Goal: Task Accomplishment & Management: Manage account settings

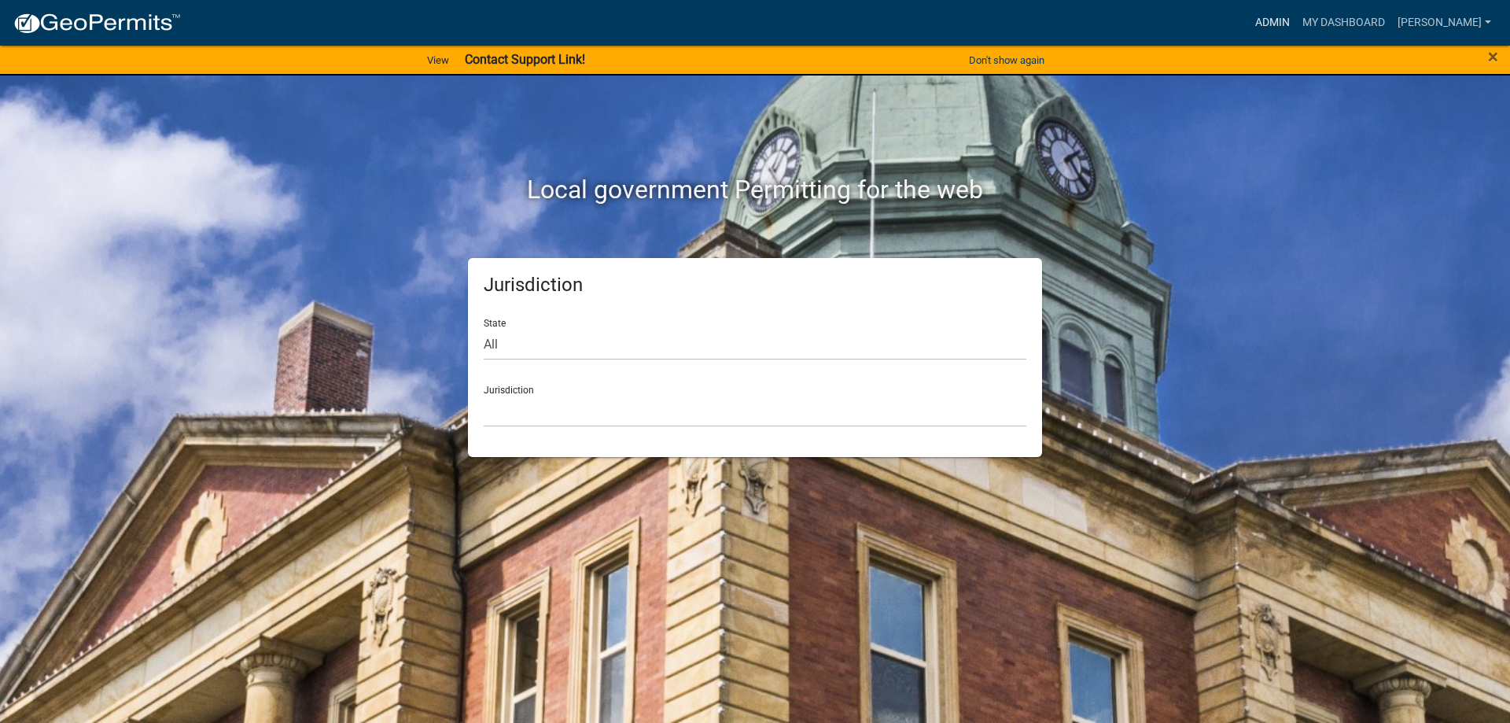
click at [1282, 24] on link "Admin" at bounding box center [1272, 23] width 47 height 30
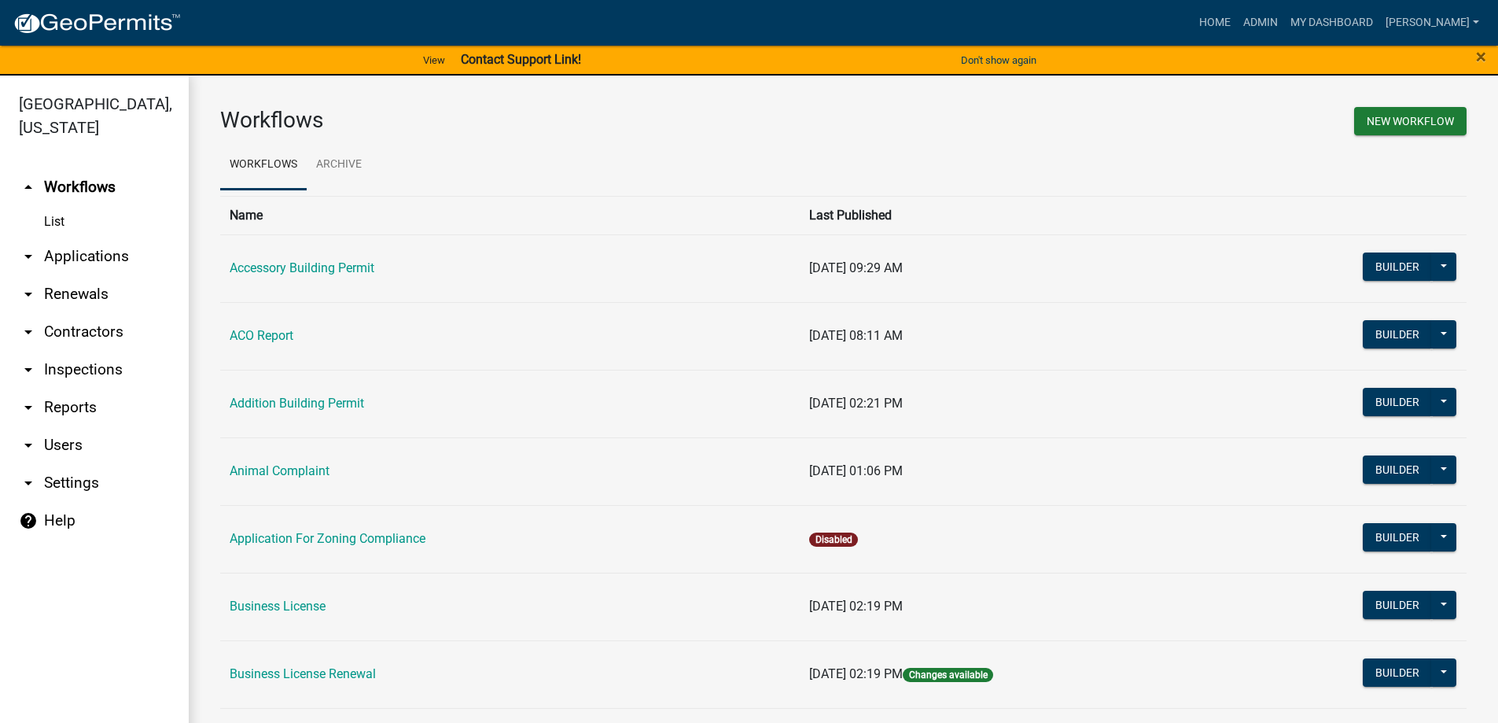
click at [94, 256] on link "arrow_drop_down Applications" at bounding box center [94, 256] width 189 height 38
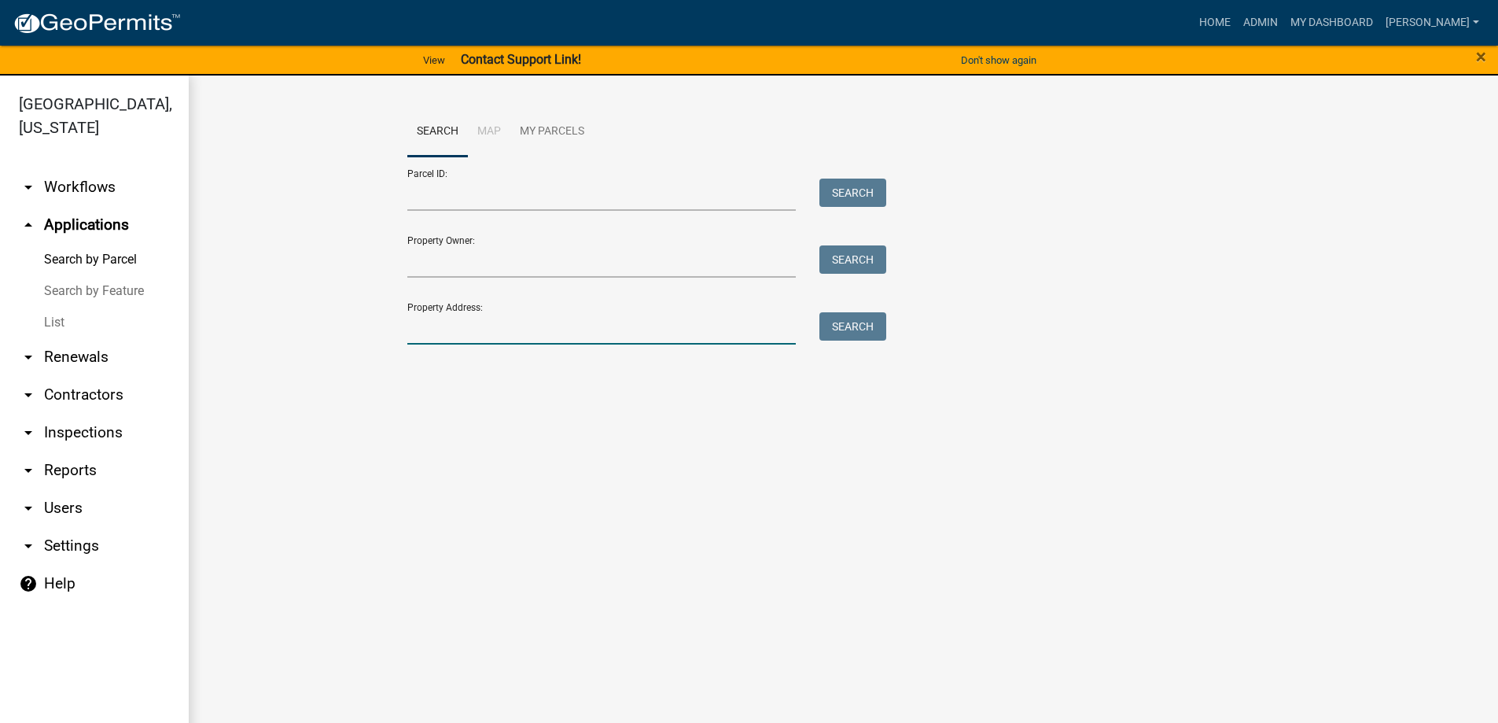
click at [438, 335] on input "Property Address:" at bounding box center [601, 328] width 389 height 32
type input "853"
click at [865, 315] on button "Search" at bounding box center [852, 326] width 67 height 28
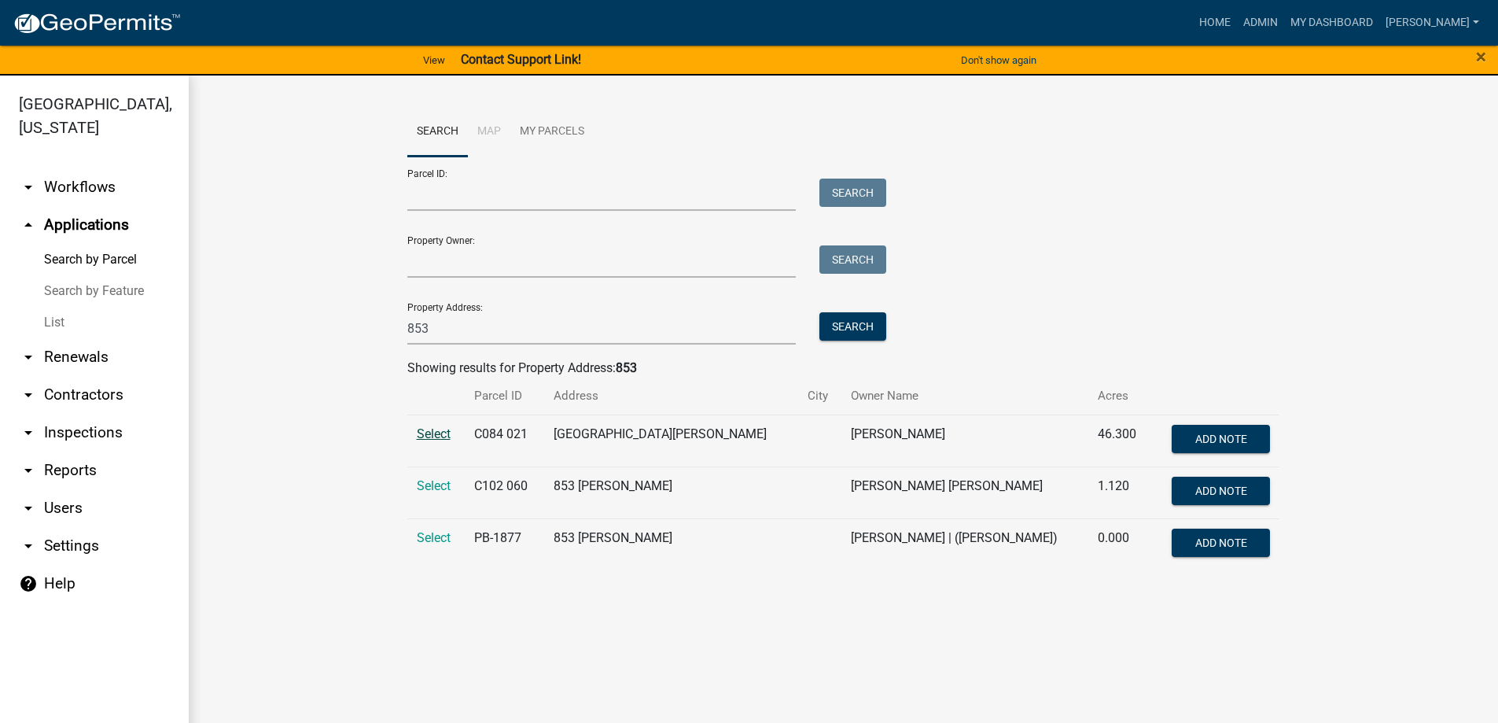
click at [441, 426] on span "Select" at bounding box center [434, 433] width 34 height 15
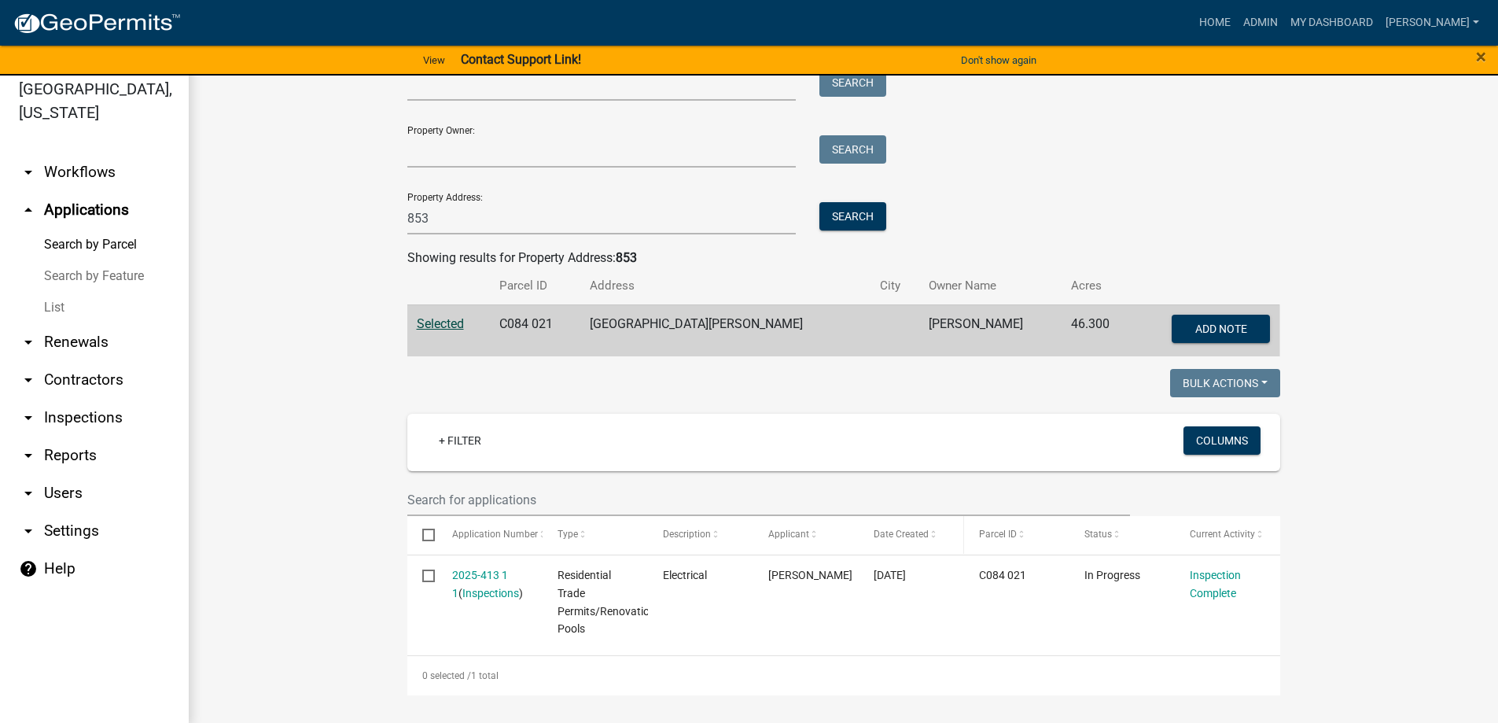
scroll to position [19, 0]
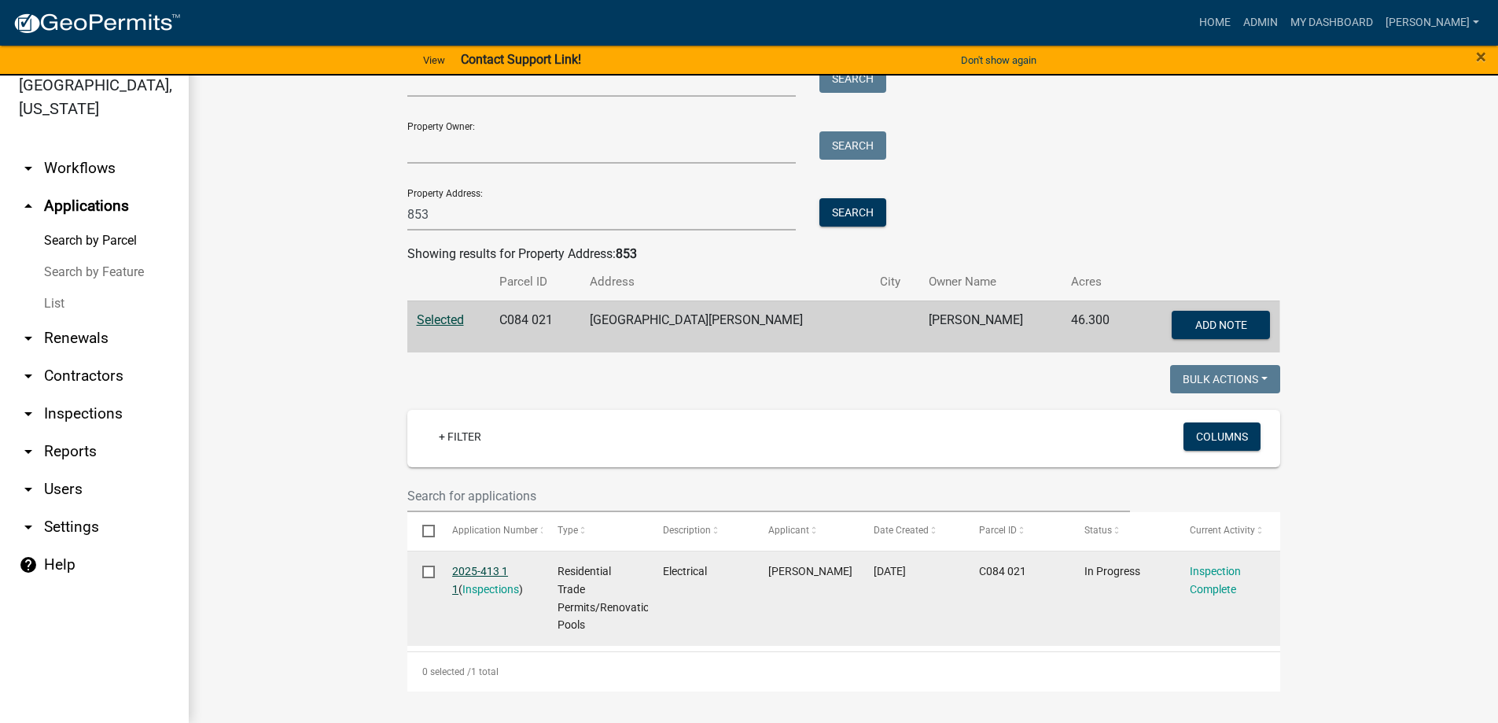
click at [486, 577] on link "2025-413 1 1" at bounding box center [480, 580] width 56 height 31
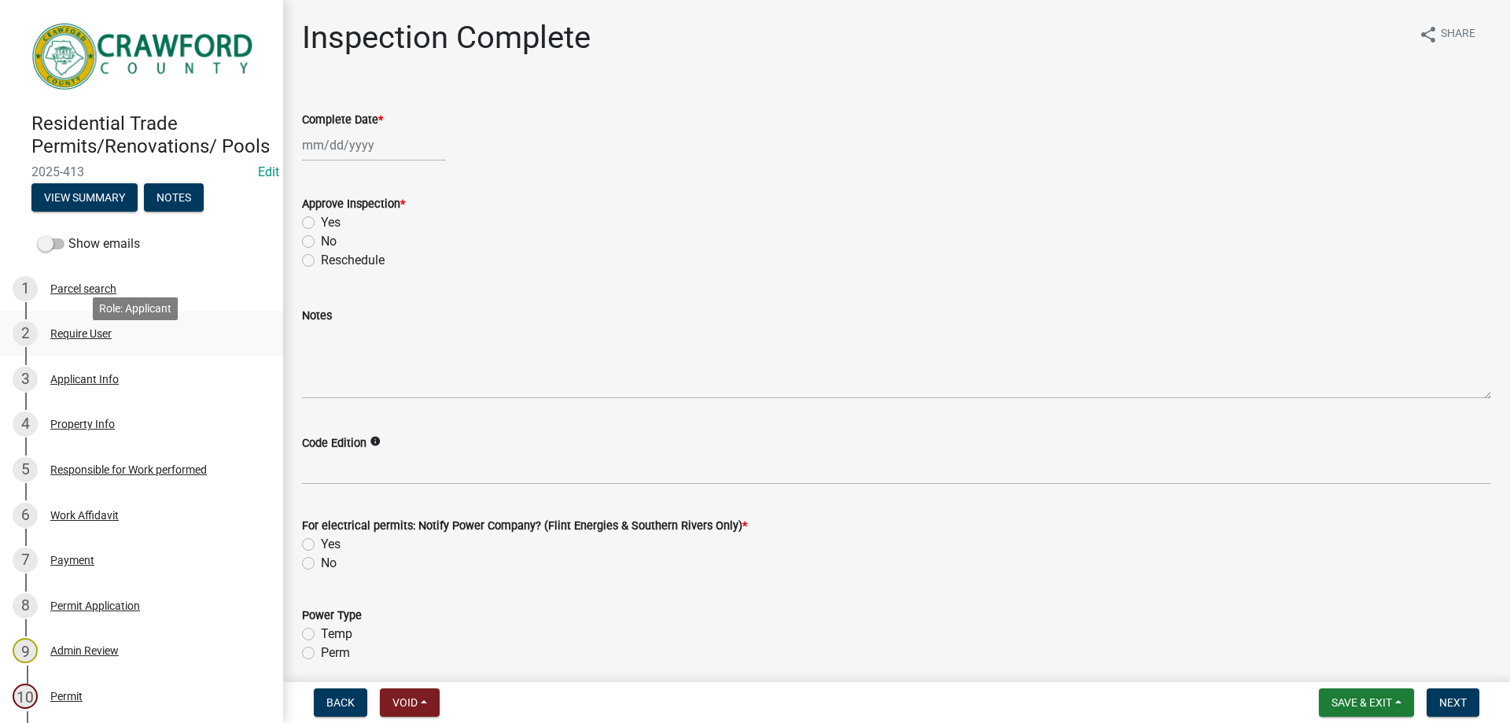
click at [96, 339] on div "Require User" at bounding box center [80, 333] width 61 height 11
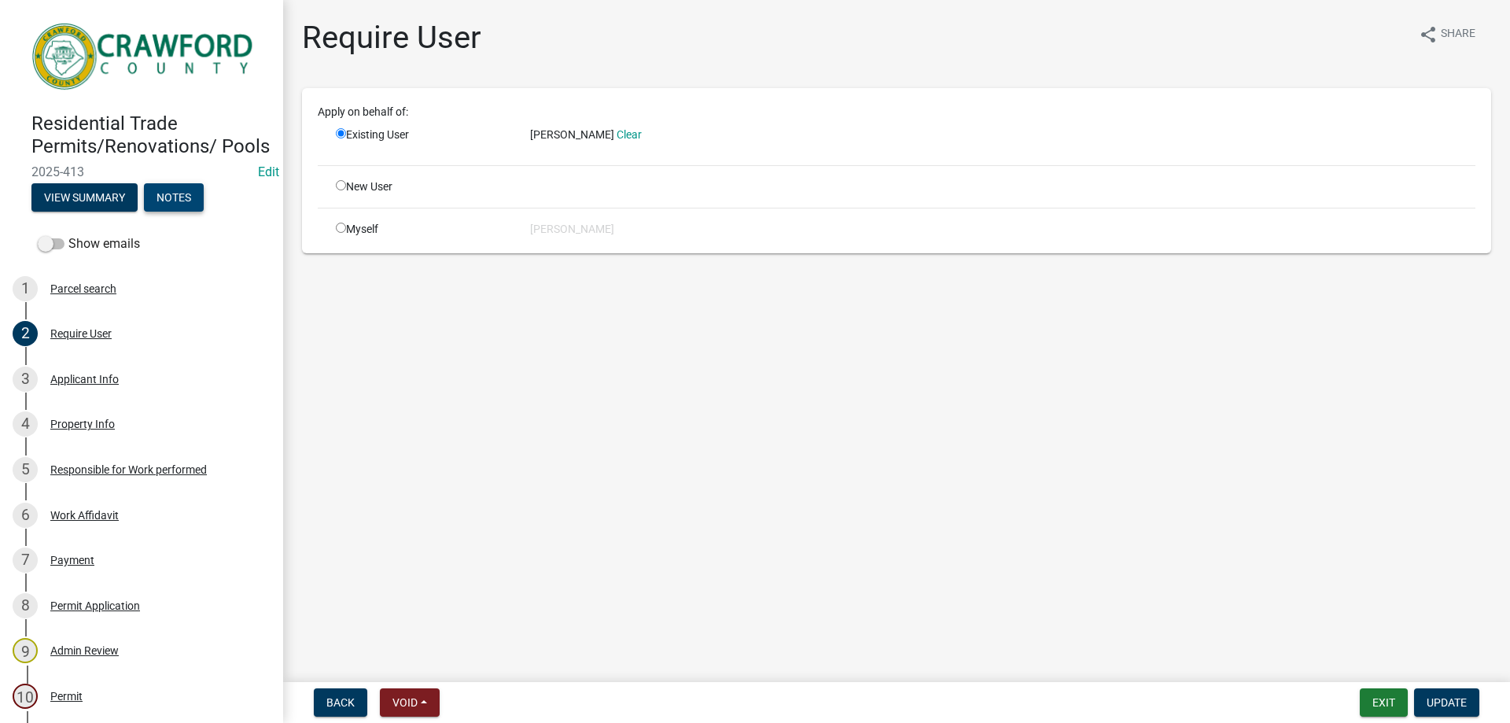
click at [174, 211] on button "Notes" at bounding box center [174, 197] width 60 height 28
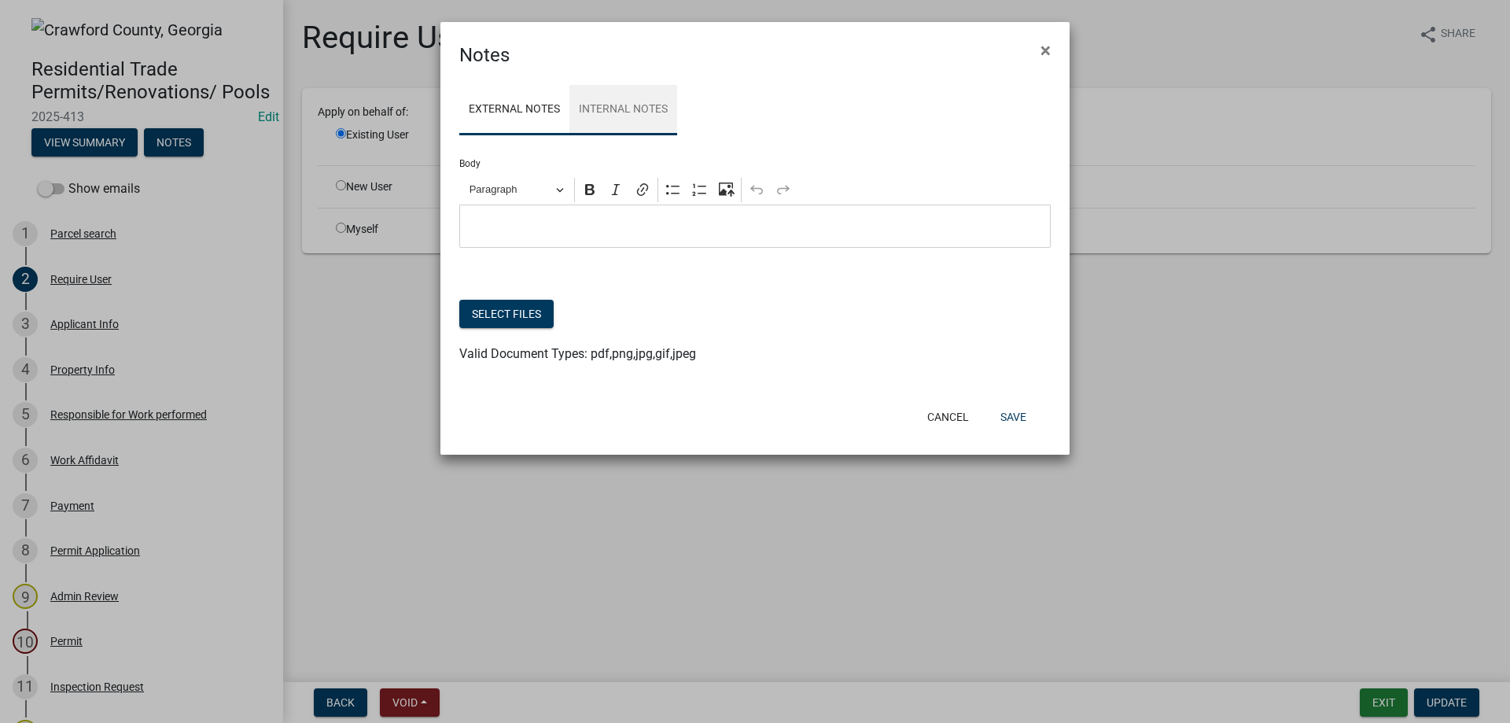
click at [643, 112] on link "Internal Notes" at bounding box center [623, 110] width 108 height 50
click at [1040, 51] on span "×" at bounding box center [1045, 50] width 10 height 22
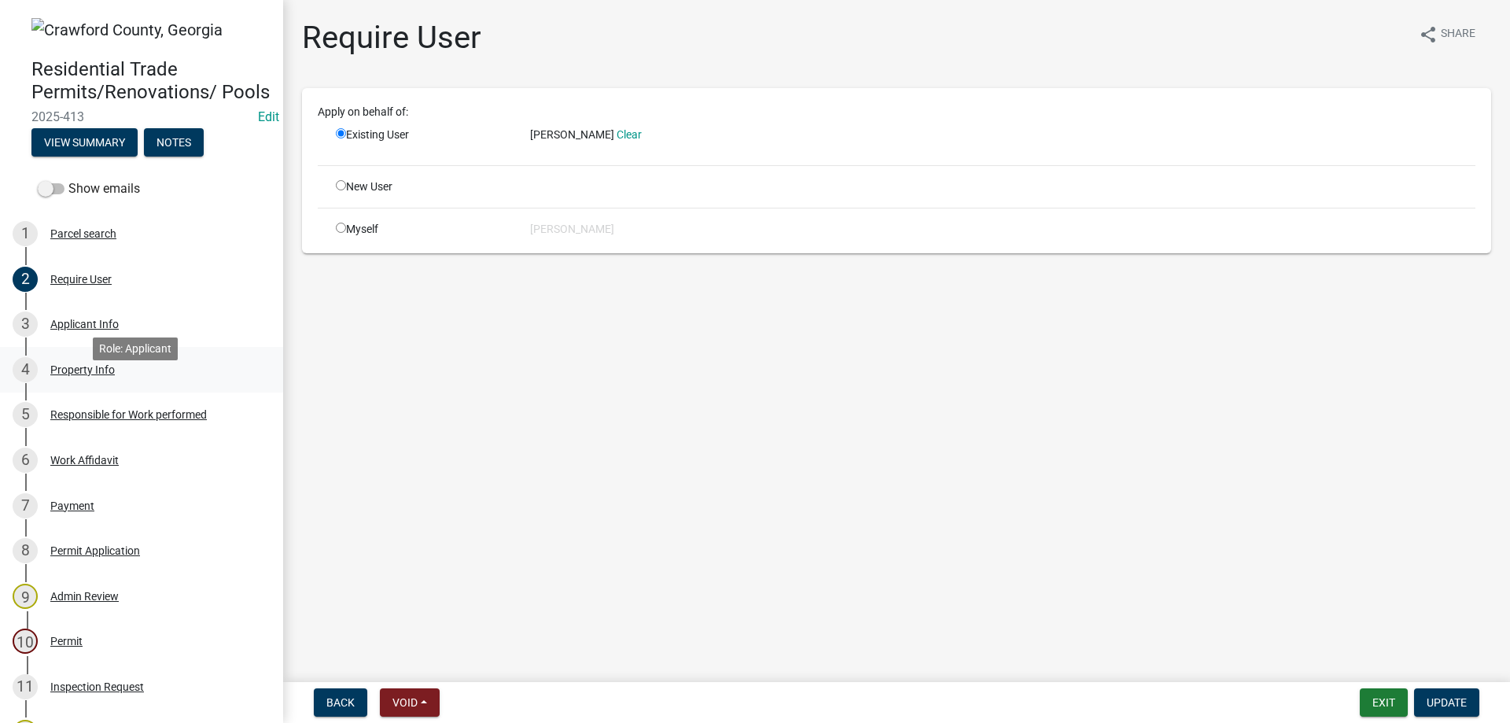
click at [102, 375] on div "Property Info" at bounding box center [82, 369] width 64 height 11
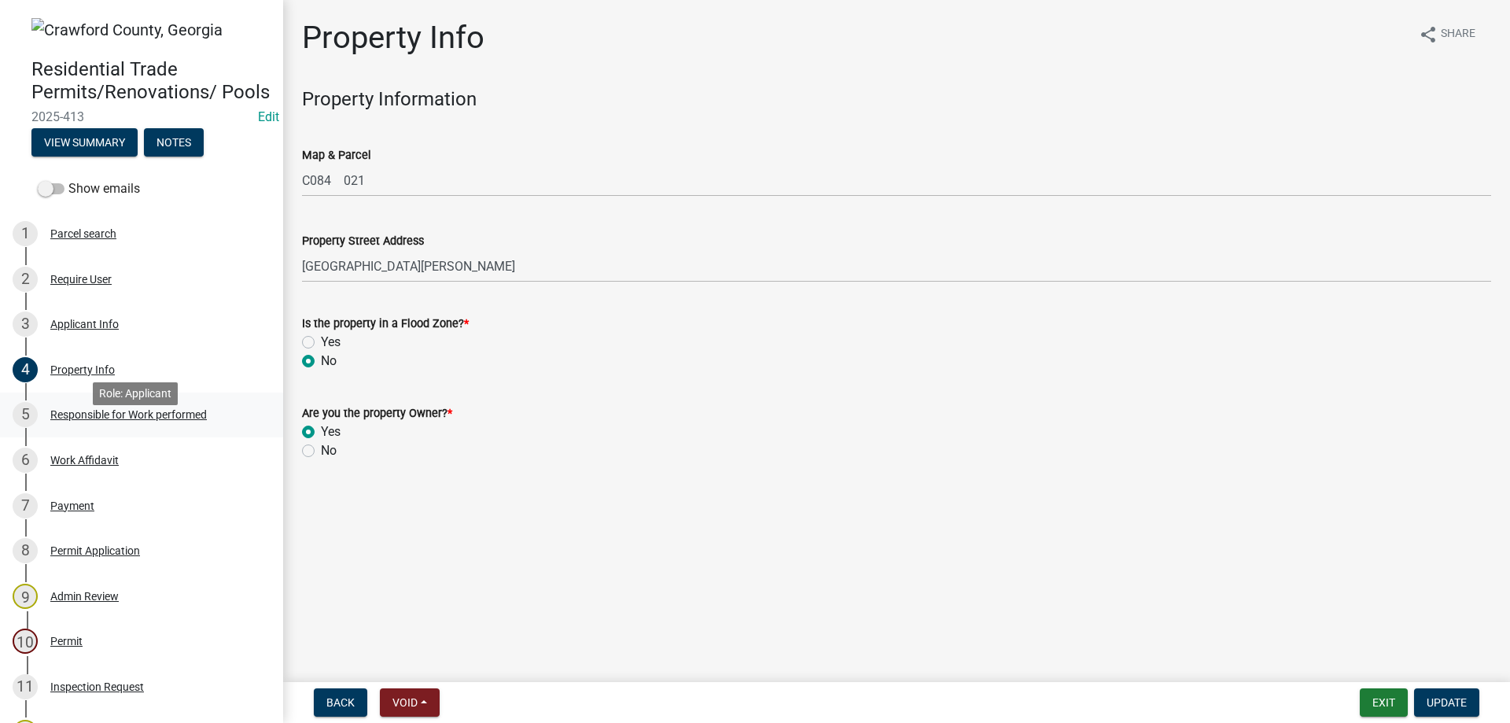
click at [87, 420] on div "Responsible for Work performed" at bounding box center [128, 414] width 156 height 11
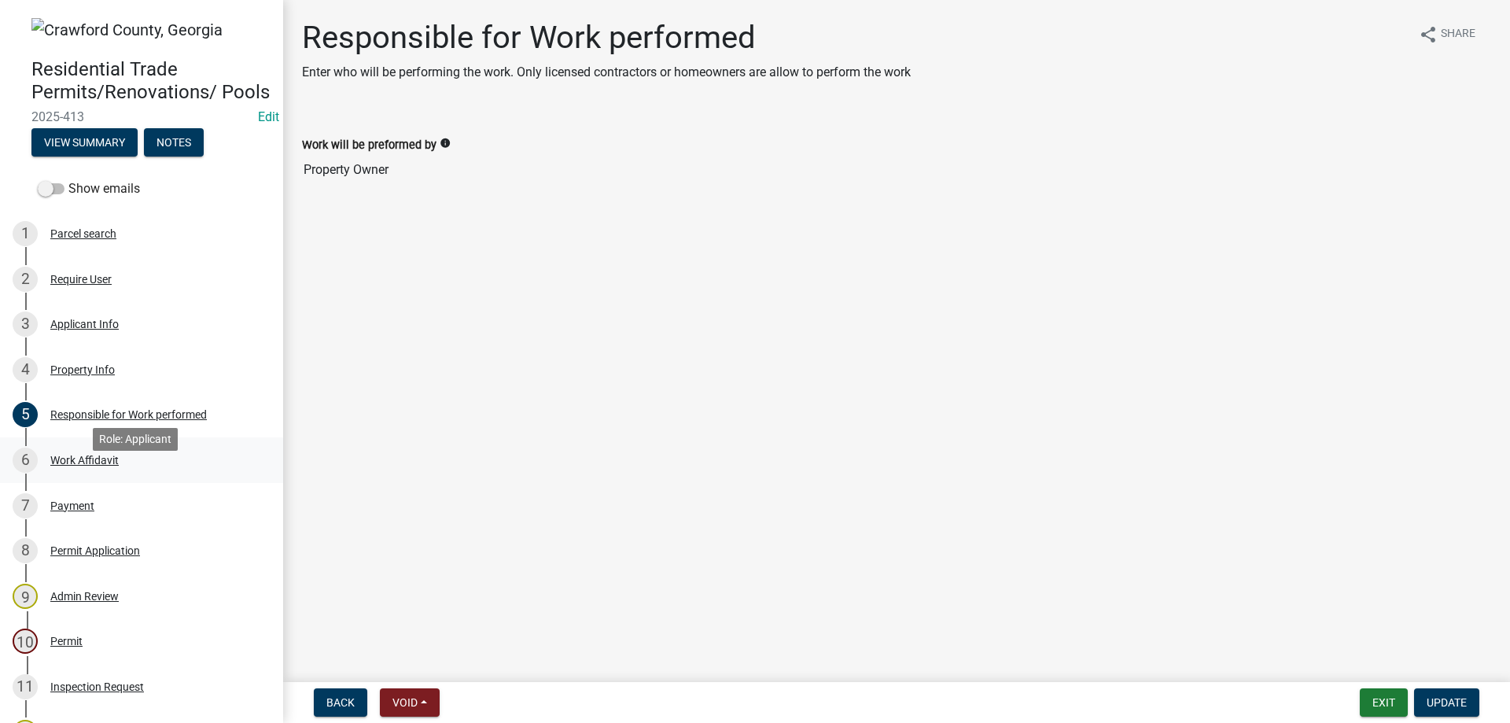
click at [78, 465] on div "Work Affidavit" at bounding box center [84, 459] width 68 height 11
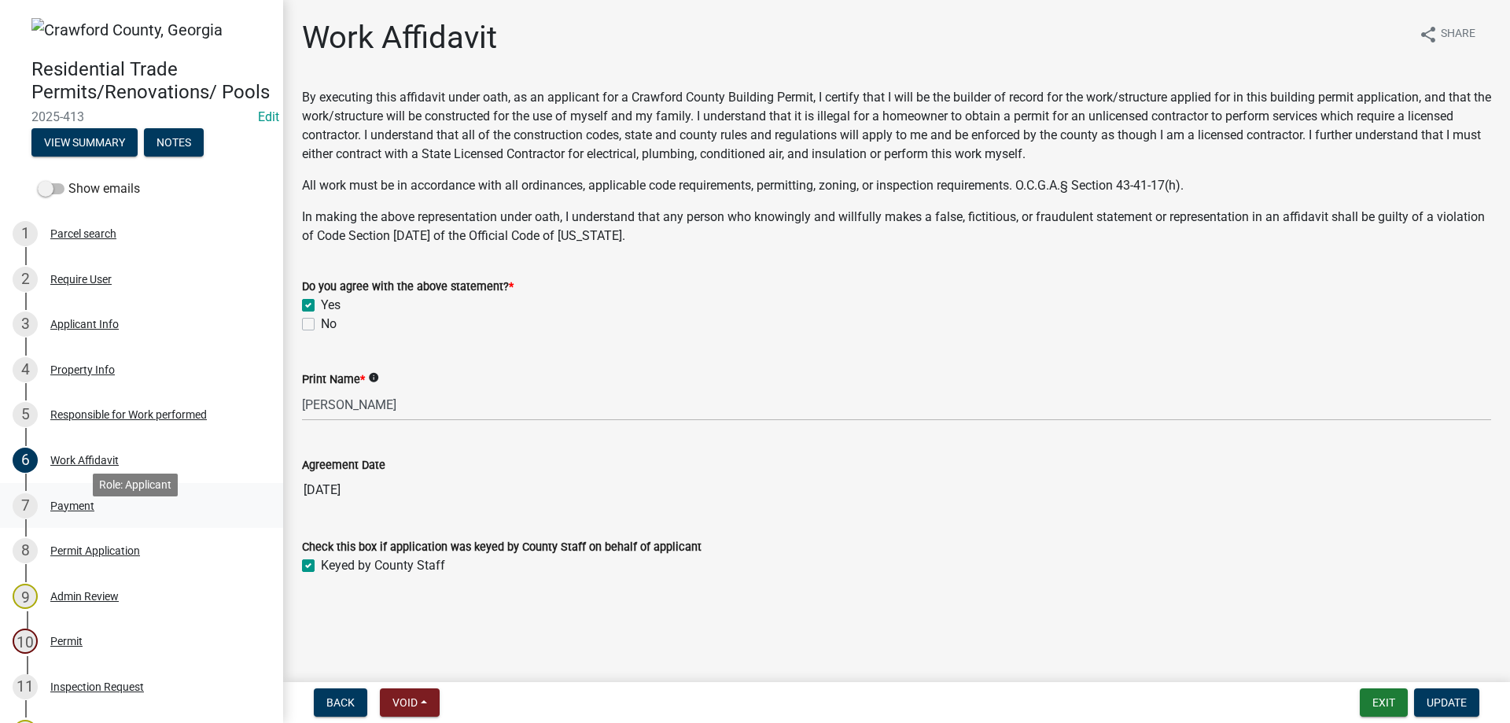
click at [74, 518] on div "7 Payment" at bounding box center [135, 505] width 245 height 25
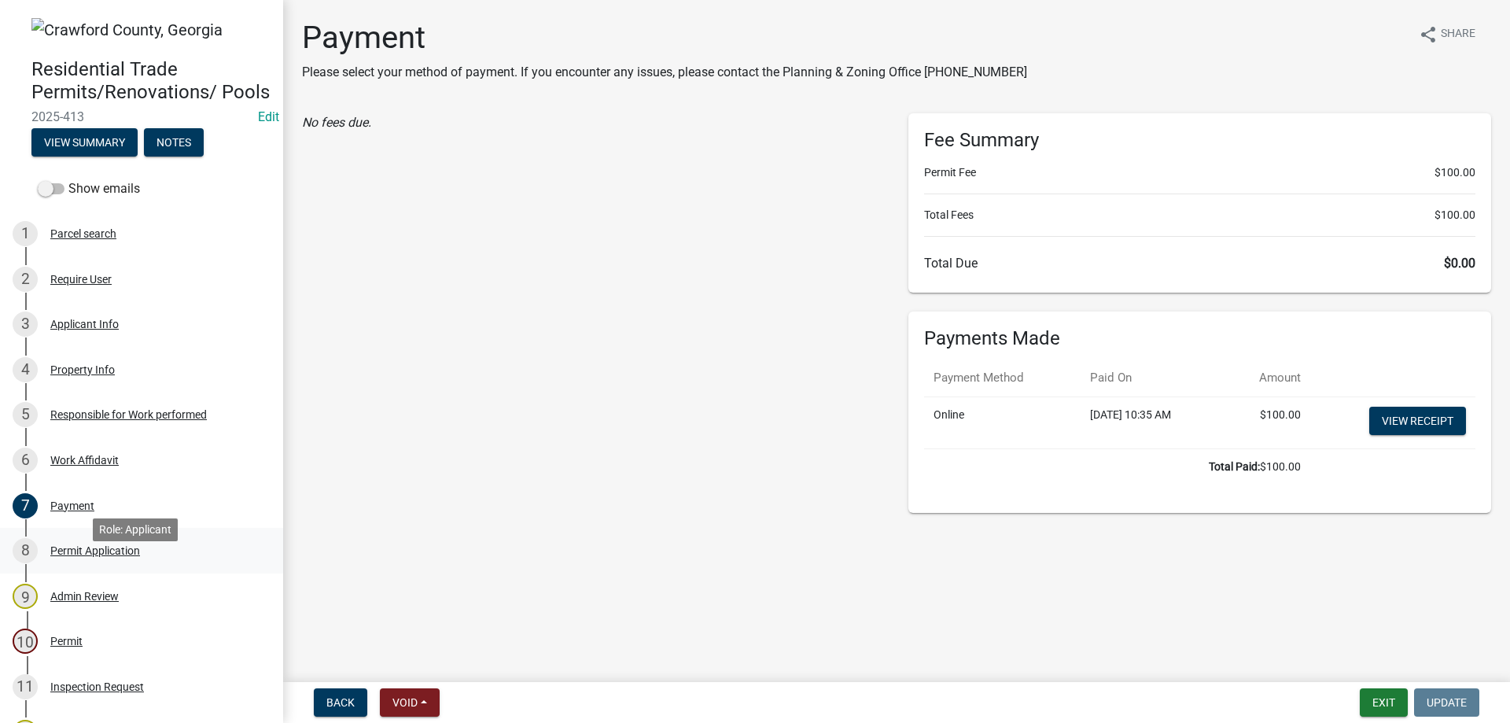
click at [104, 556] on div "Permit Application" at bounding box center [95, 550] width 90 height 11
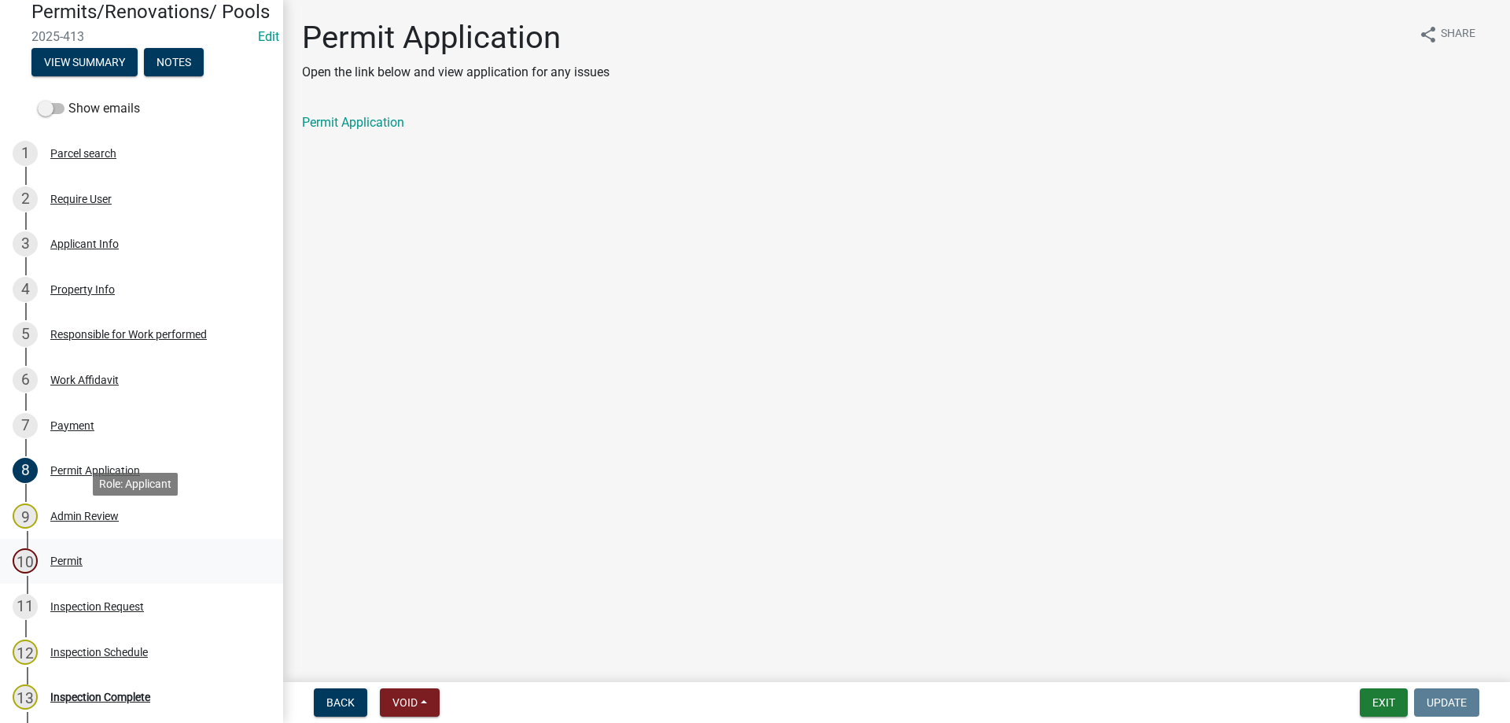
scroll to position [157, 0]
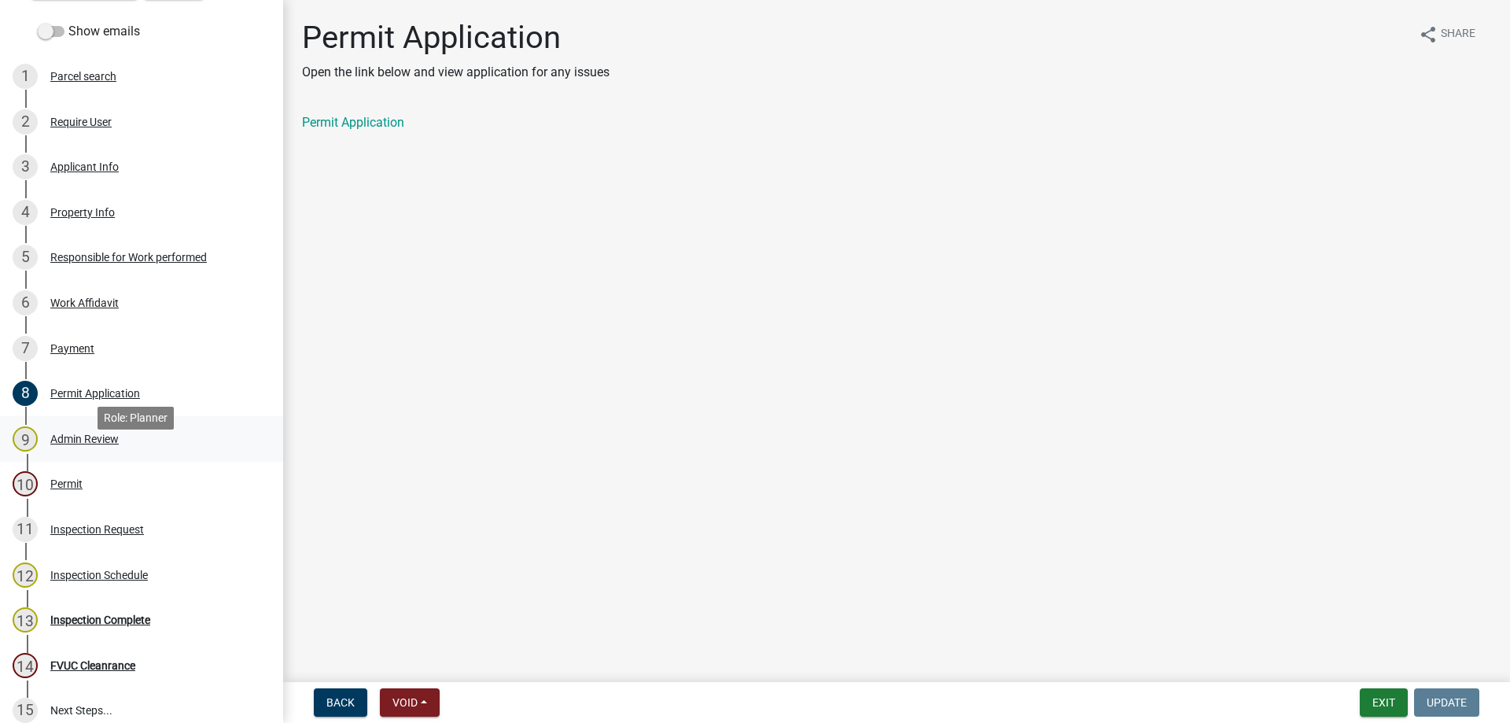
click at [94, 449] on div "9 Admin Review" at bounding box center [135, 438] width 245 height 25
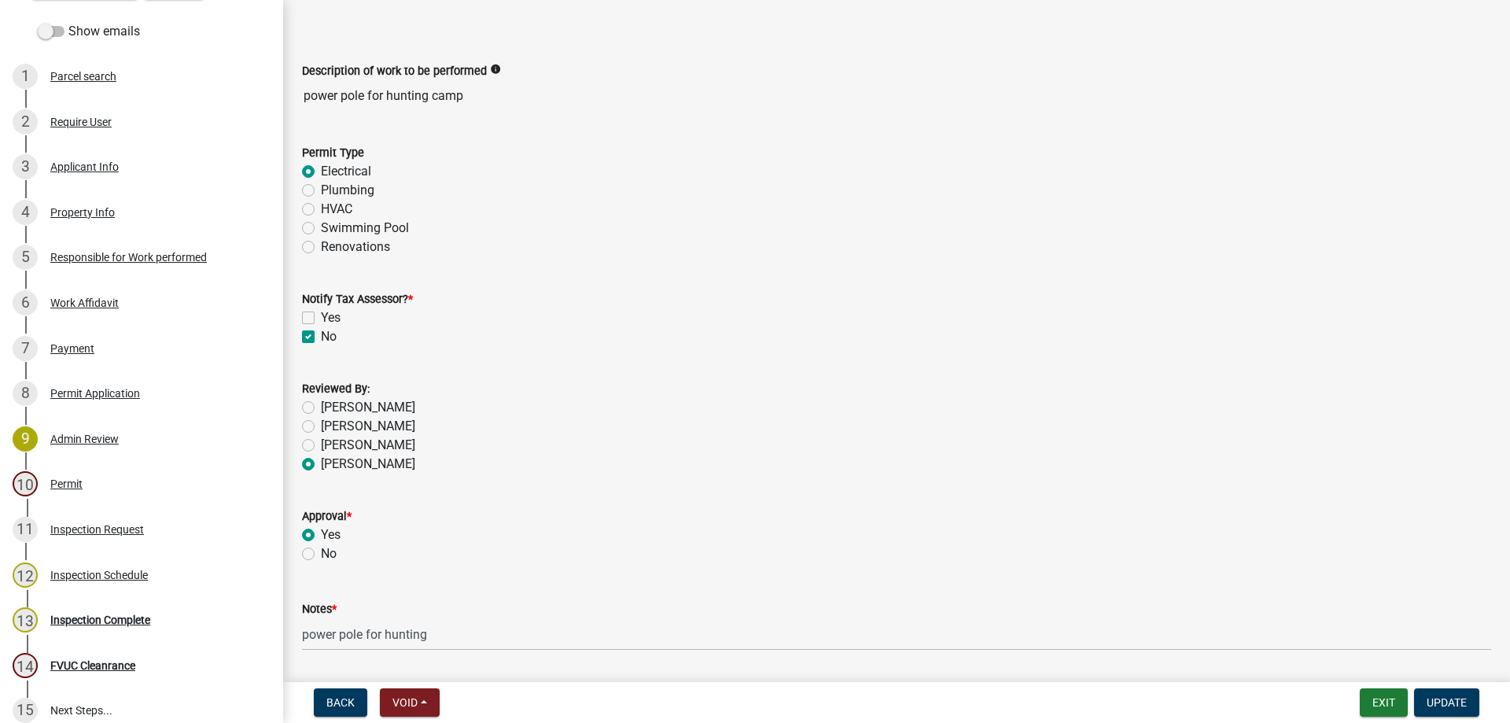
scroll to position [0, 0]
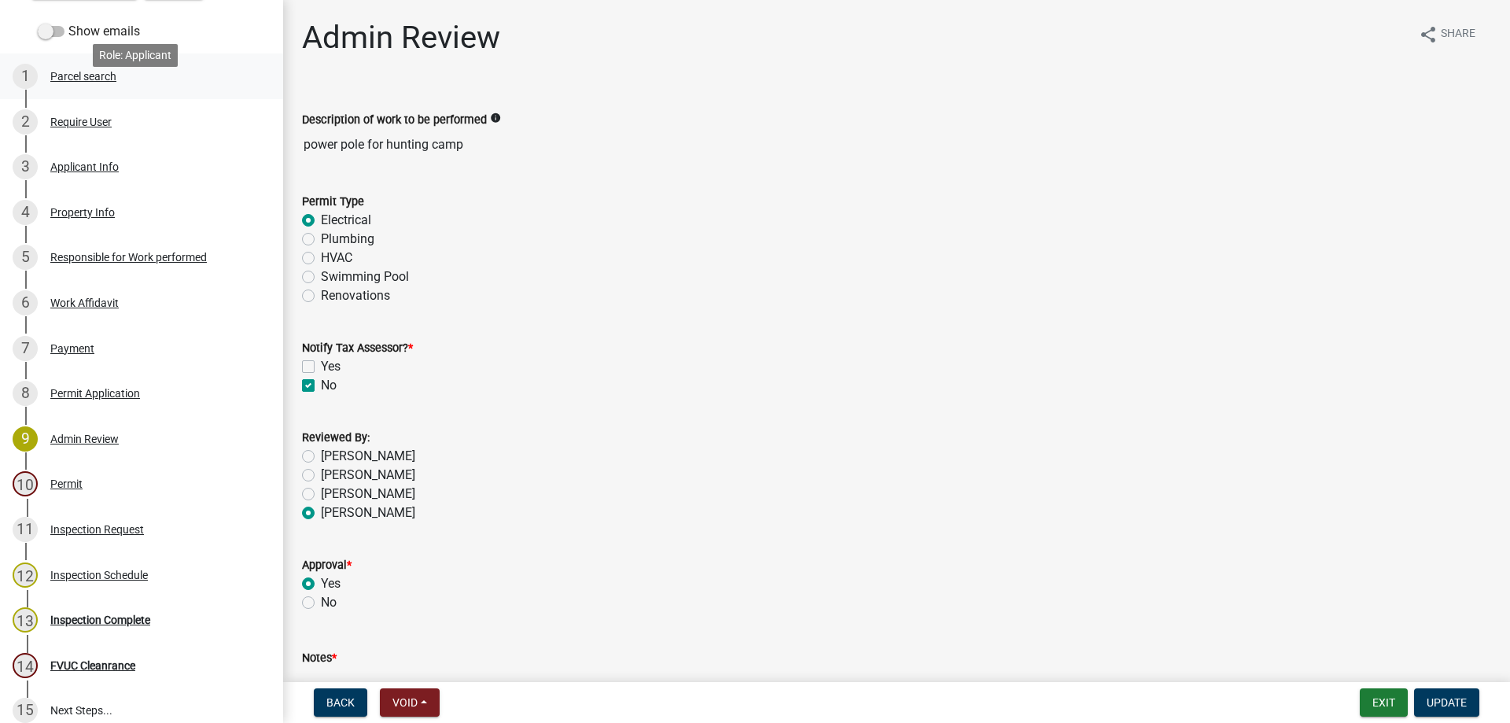
click at [65, 82] on div "Parcel search" at bounding box center [83, 76] width 66 height 11
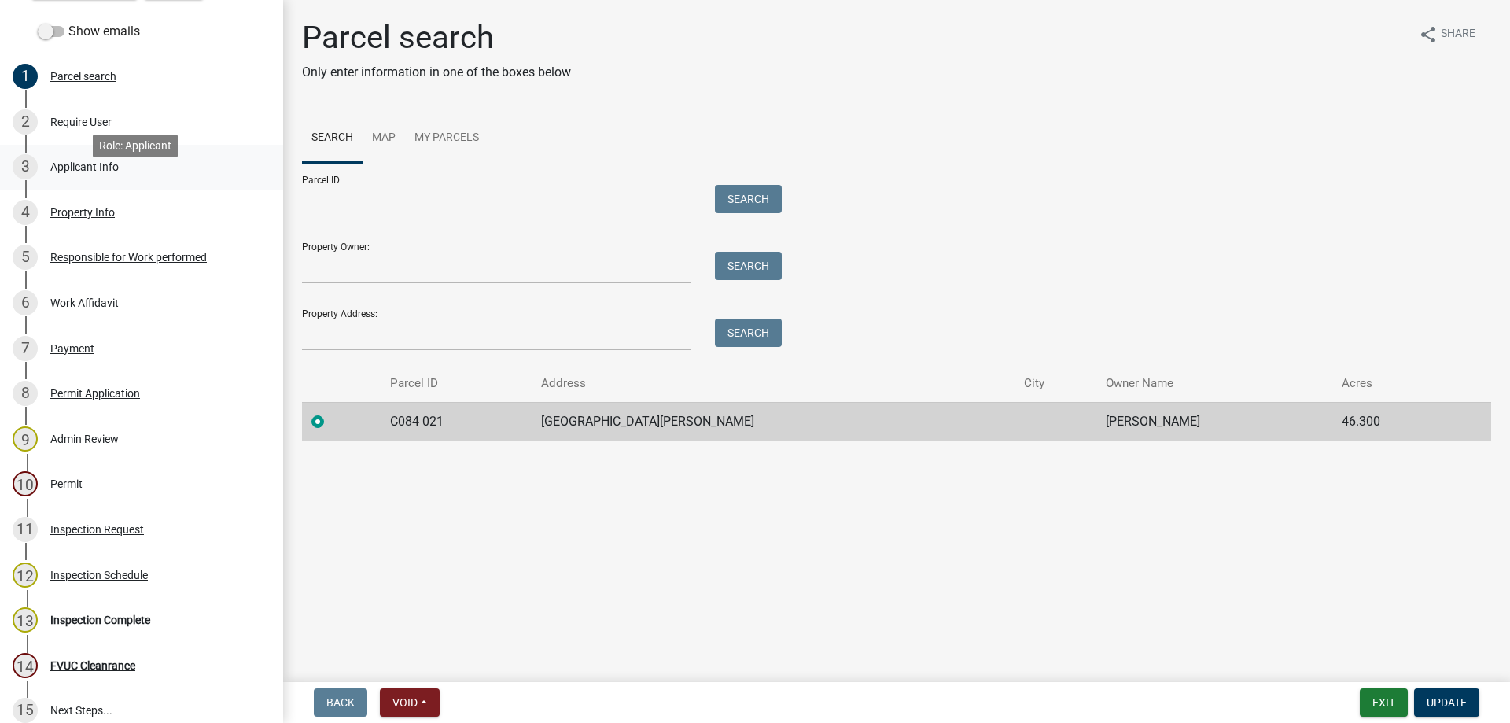
click at [61, 172] on div "Applicant Info" at bounding box center [84, 166] width 68 height 11
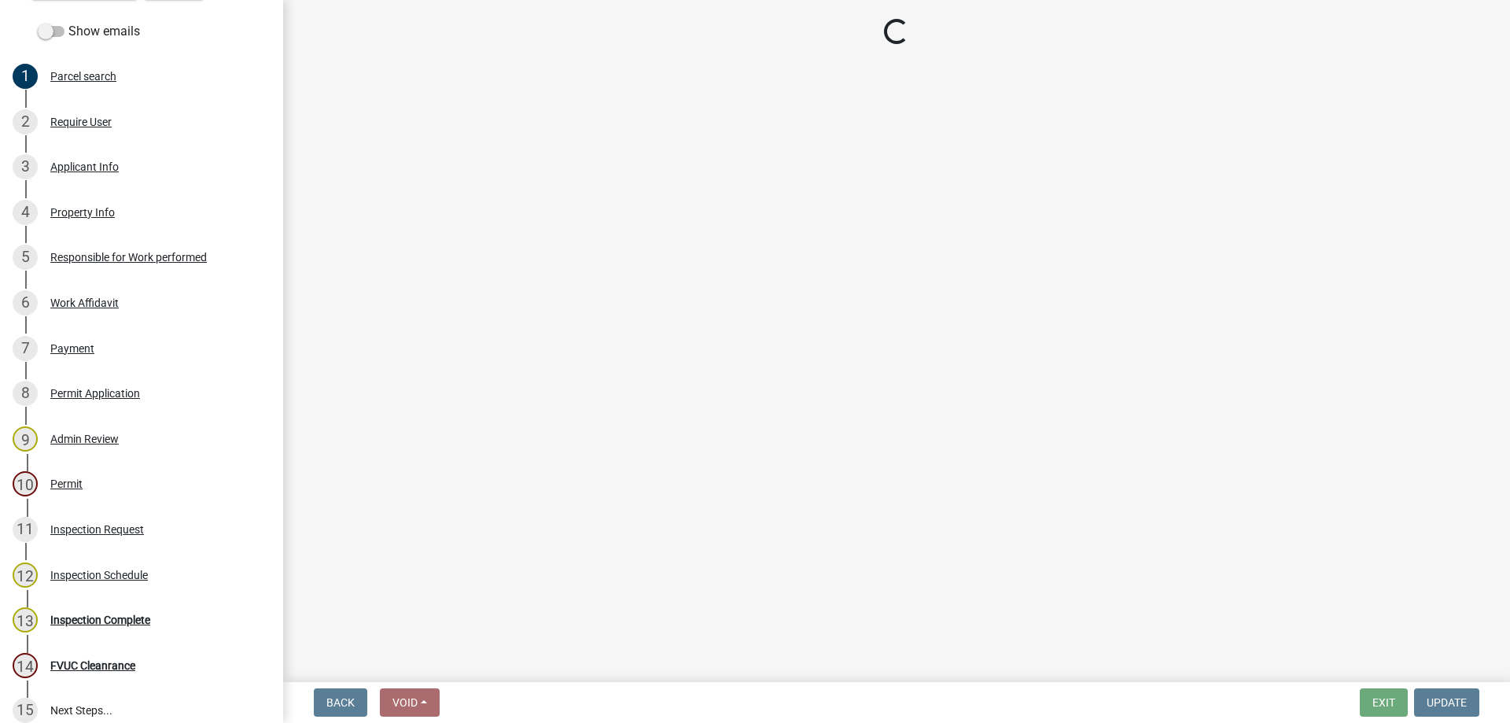
select select "7547654c-6a2b-418c-8f9d-b50998ca6dd7"
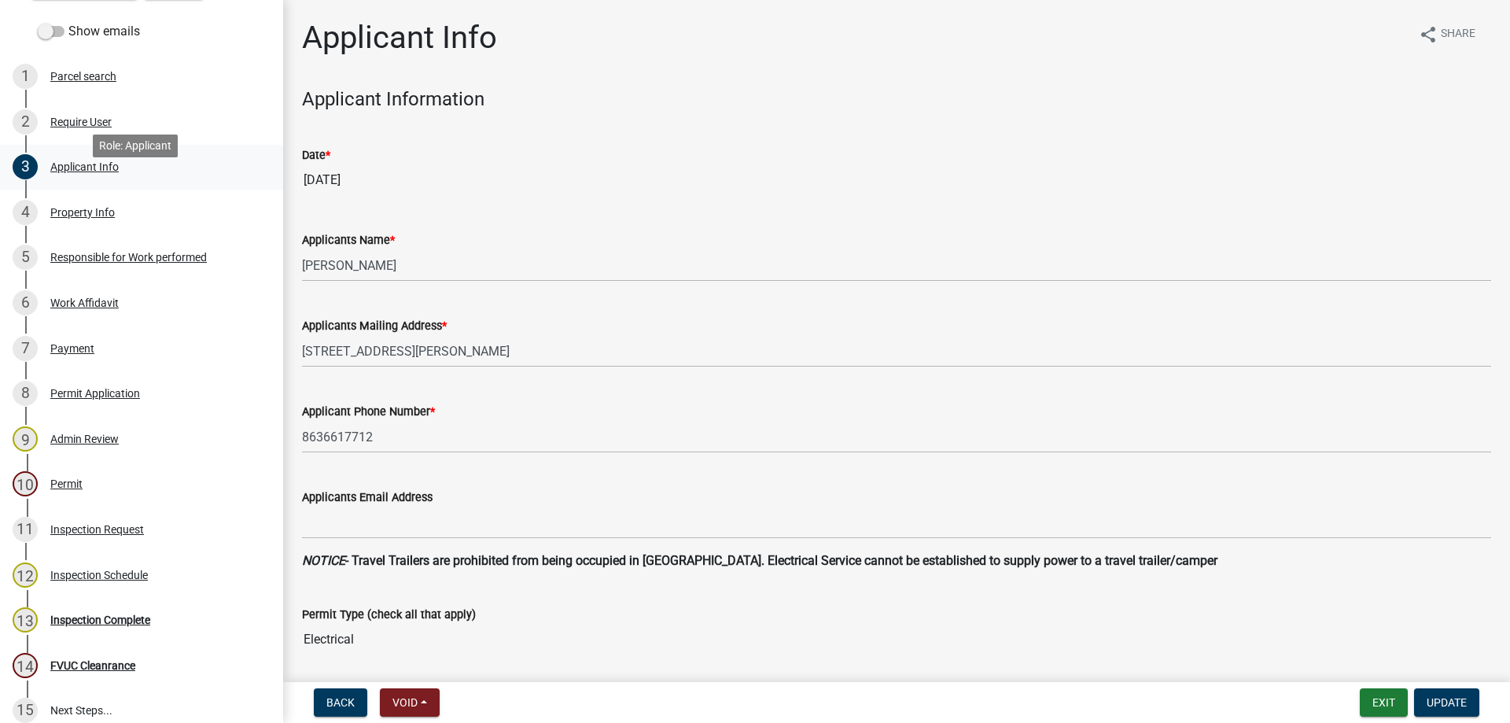
click at [104, 179] on div "3 Applicant Info" at bounding box center [135, 166] width 245 height 25
click at [98, 172] on div "Applicant Info" at bounding box center [84, 166] width 68 height 11
click at [60, 218] on div "Property Info" at bounding box center [82, 212] width 64 height 11
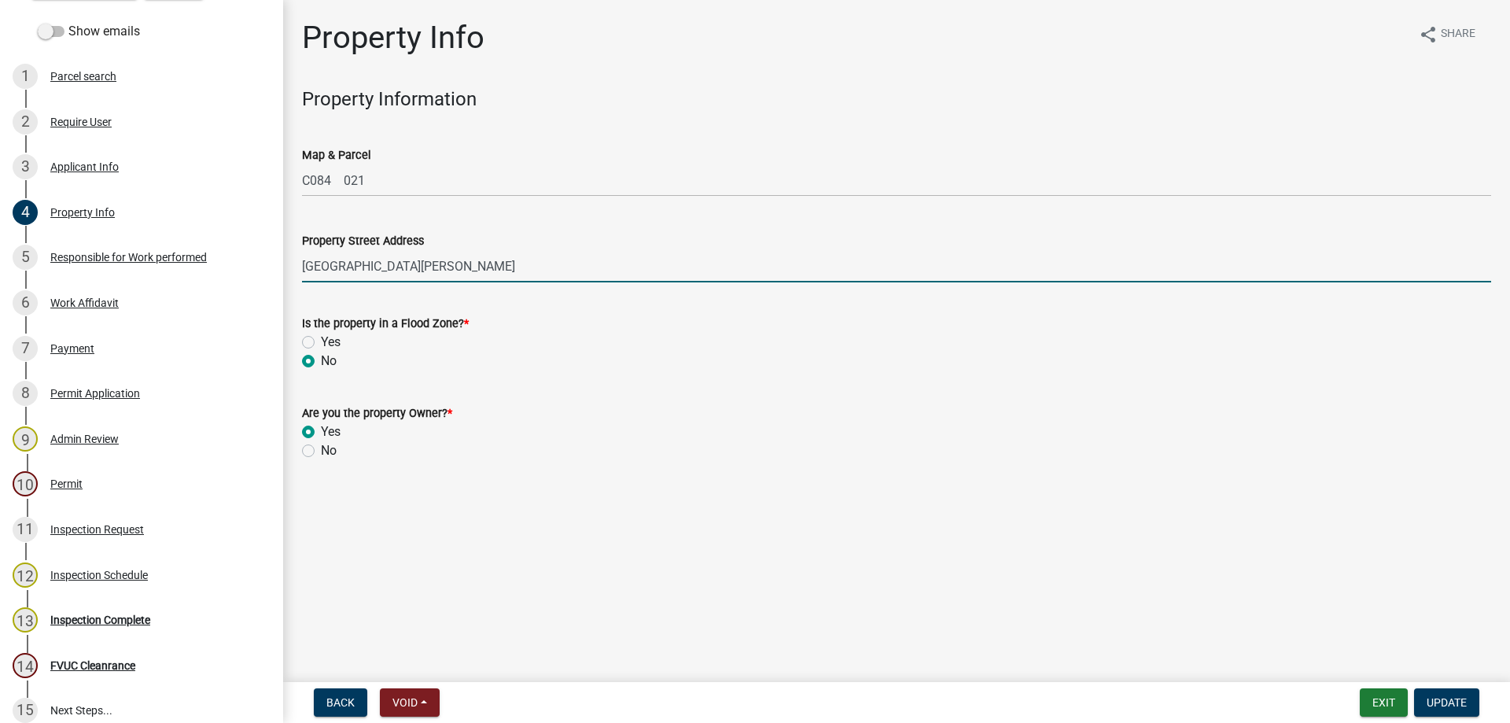
drag, startPoint x: 446, startPoint y: 272, endPoint x: 303, endPoint y: 279, distance: 143.3
click at [303, 279] on input "853 GARDENIA LANE" at bounding box center [896, 266] width 1189 height 32
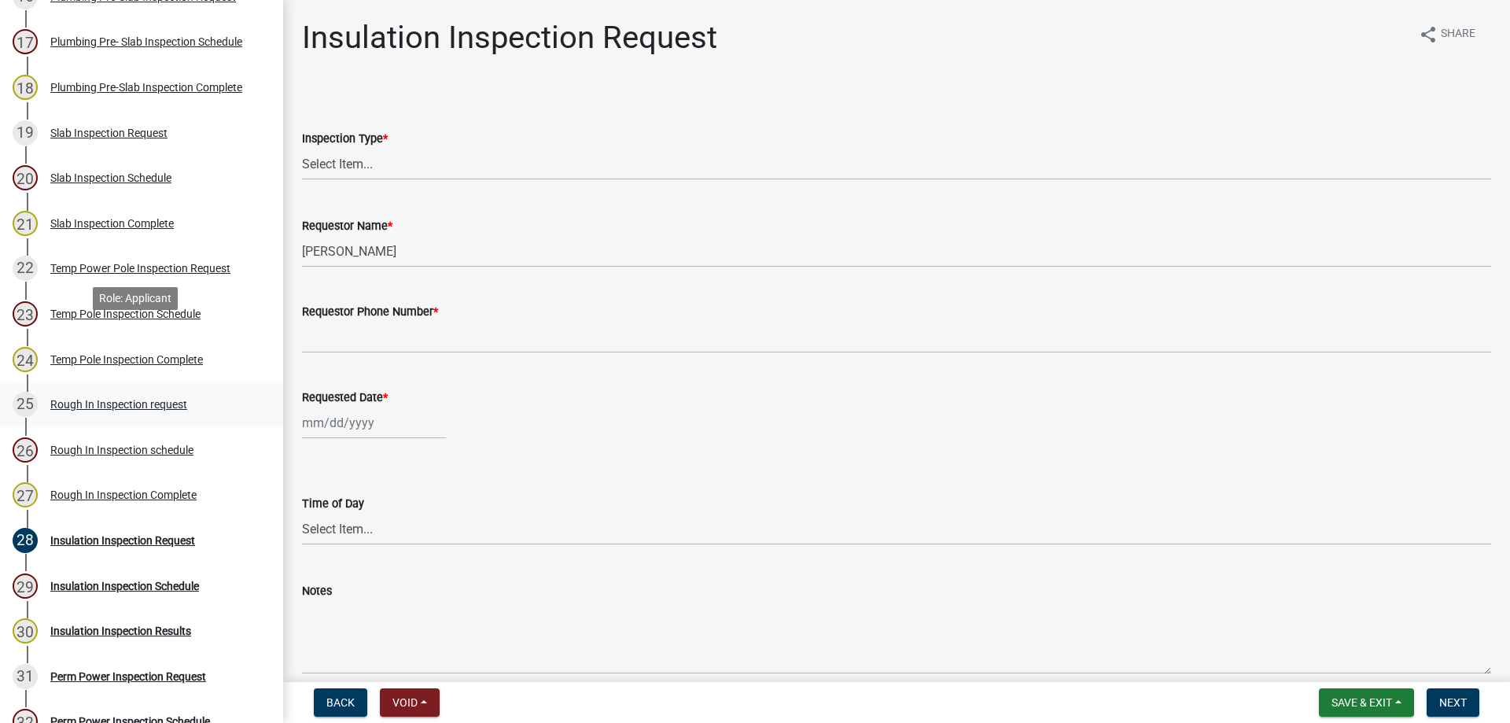
scroll to position [1101, 0]
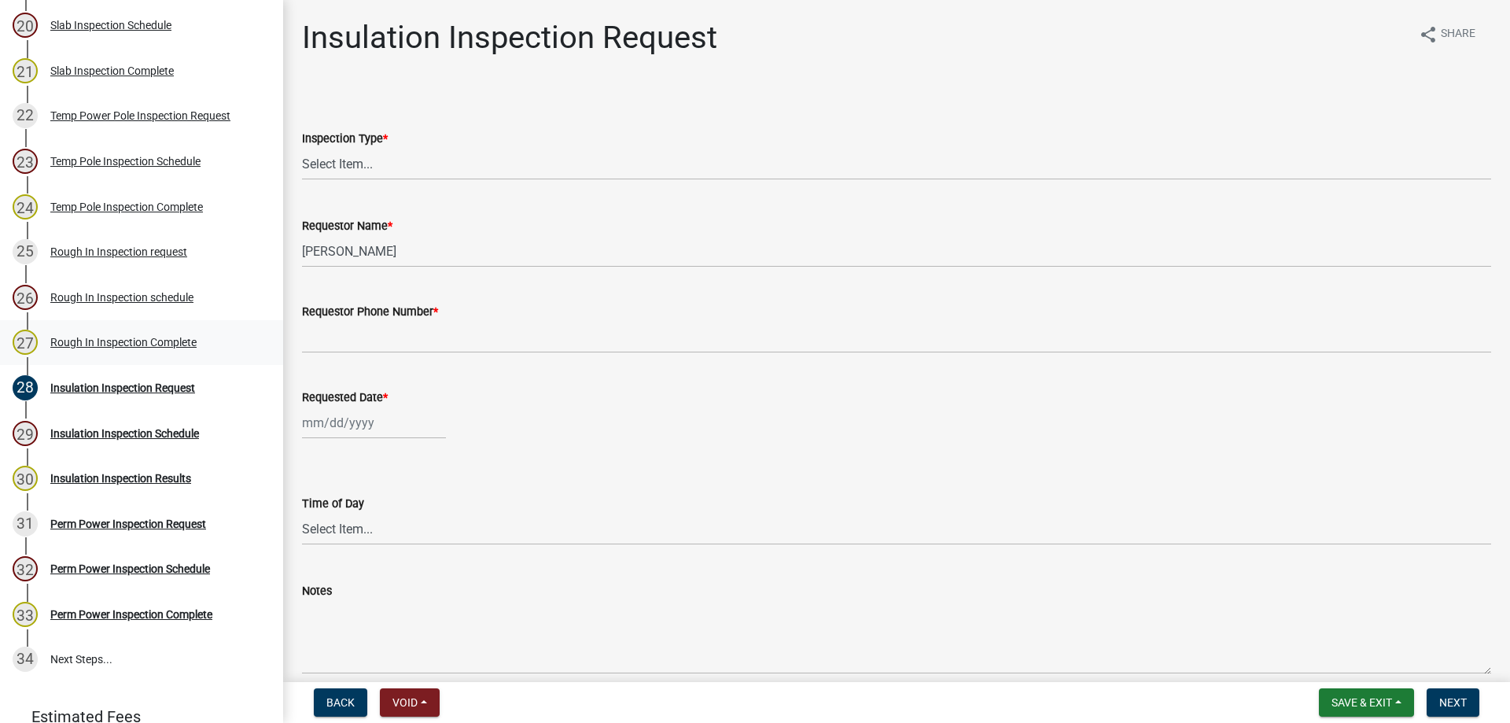
click at [167, 339] on div "Rough In Inspection Complete" at bounding box center [123, 341] width 146 height 11
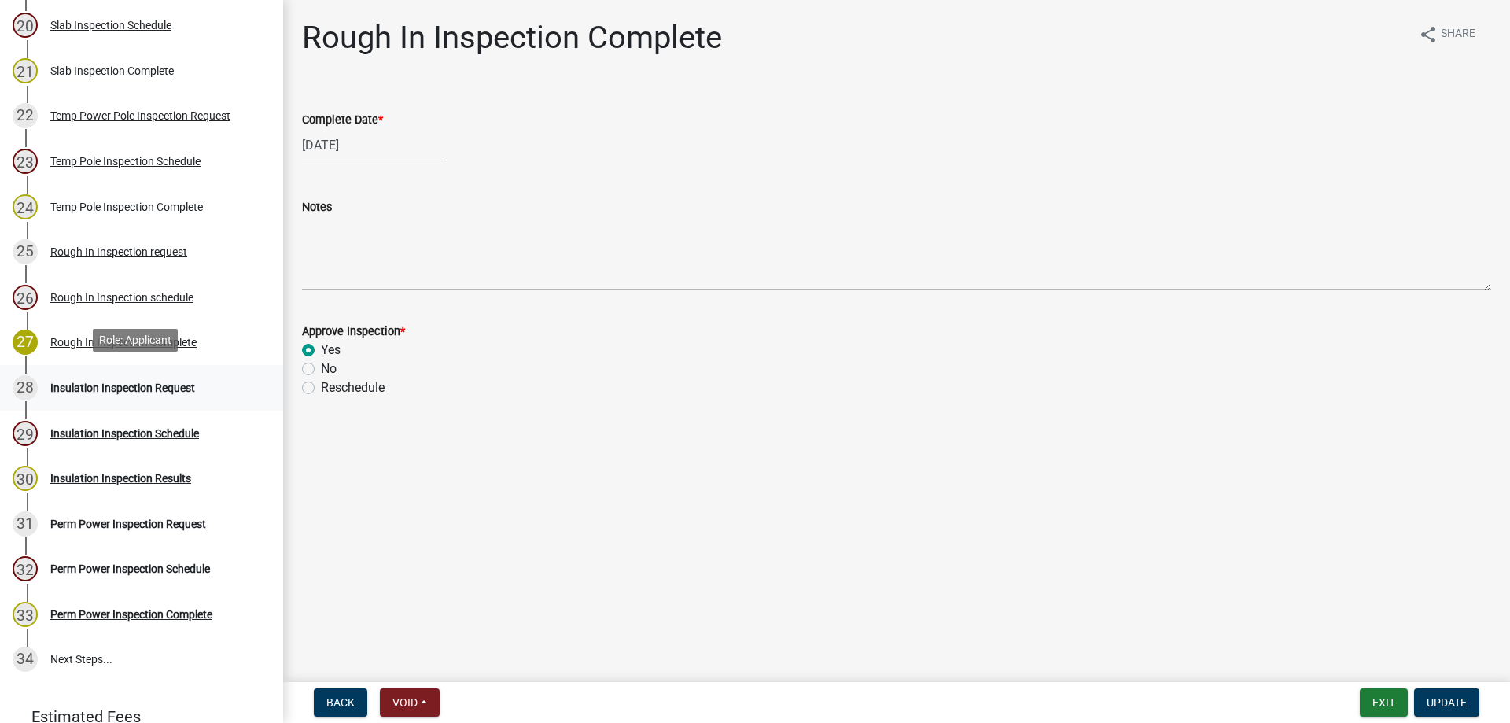
click at [164, 382] on div "Insulation Inspection Request" at bounding box center [122, 387] width 145 height 11
